Goal: Task Accomplishment & Management: Manage account settings

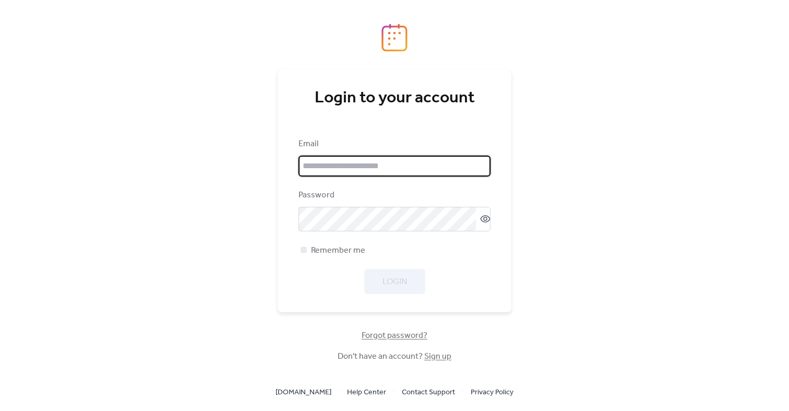
type input "**********"
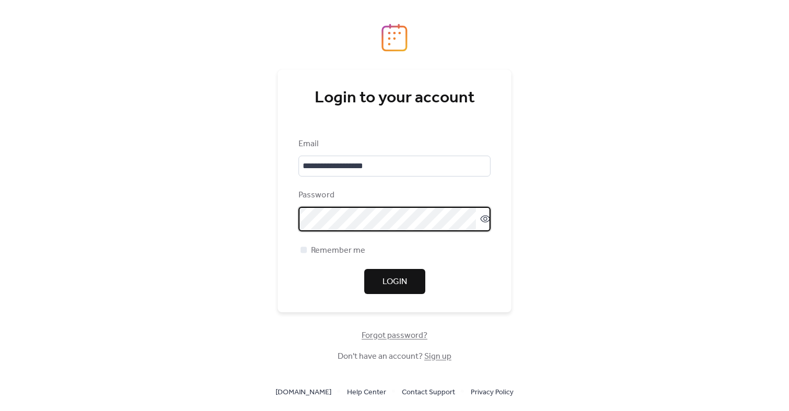
click at [371, 278] on button "Login" at bounding box center [394, 281] width 61 height 25
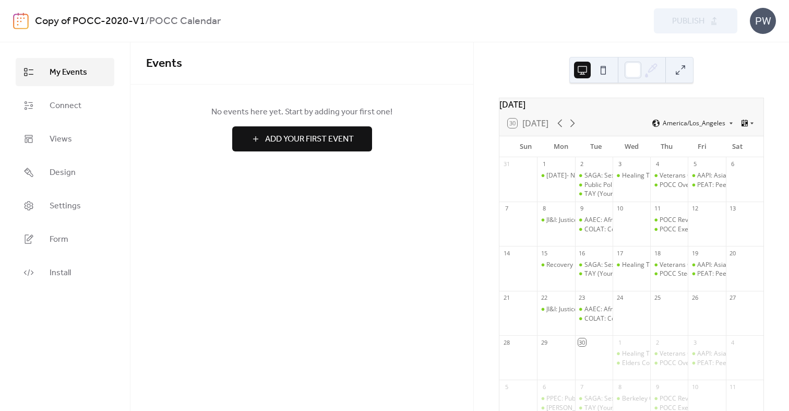
click at [291, 31] on div "Copy of POCC-2020-V1 / POCC Calendar" at bounding box center [234, 21] width 399 height 20
click at [75, 202] on span "Settings" at bounding box center [65, 206] width 31 height 13
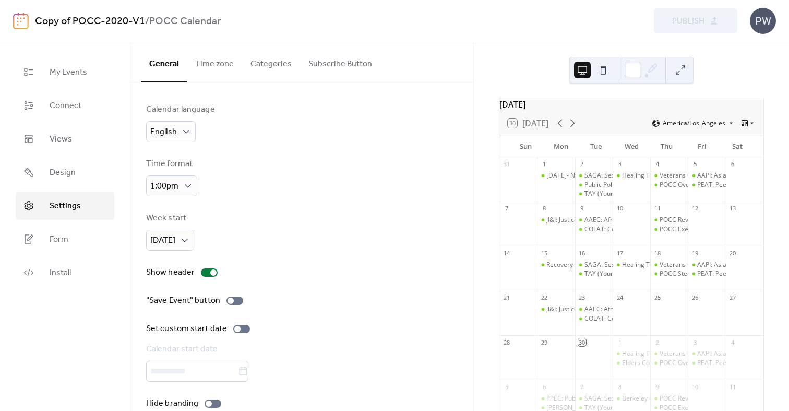
click at [762, 11] on div "PW" at bounding box center [763, 21] width 26 height 26
click at [753, 43] on span "Account" at bounding box center [742, 47] width 31 height 13
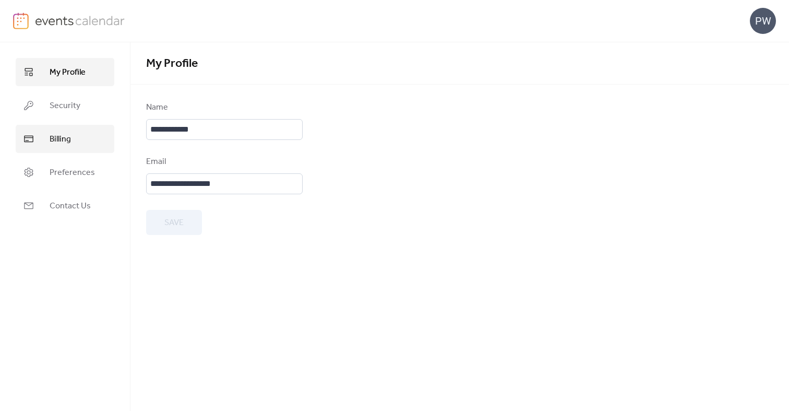
click at [77, 141] on link "Billing" at bounding box center [65, 139] width 99 height 28
